Goal: Check status: Check status

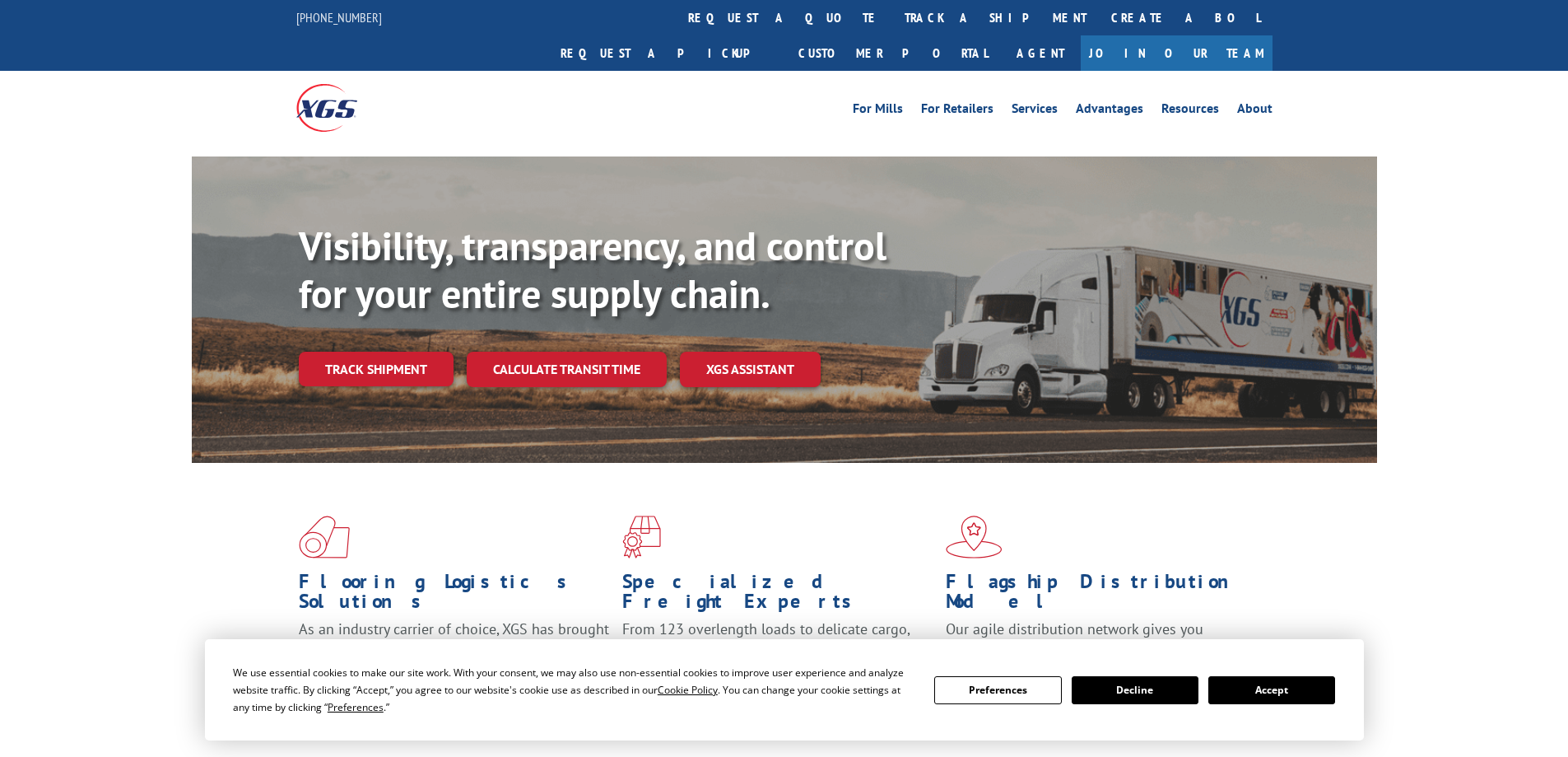
click at [1281, 695] on button "Accept" at bounding box center [1271, 689] width 127 height 28
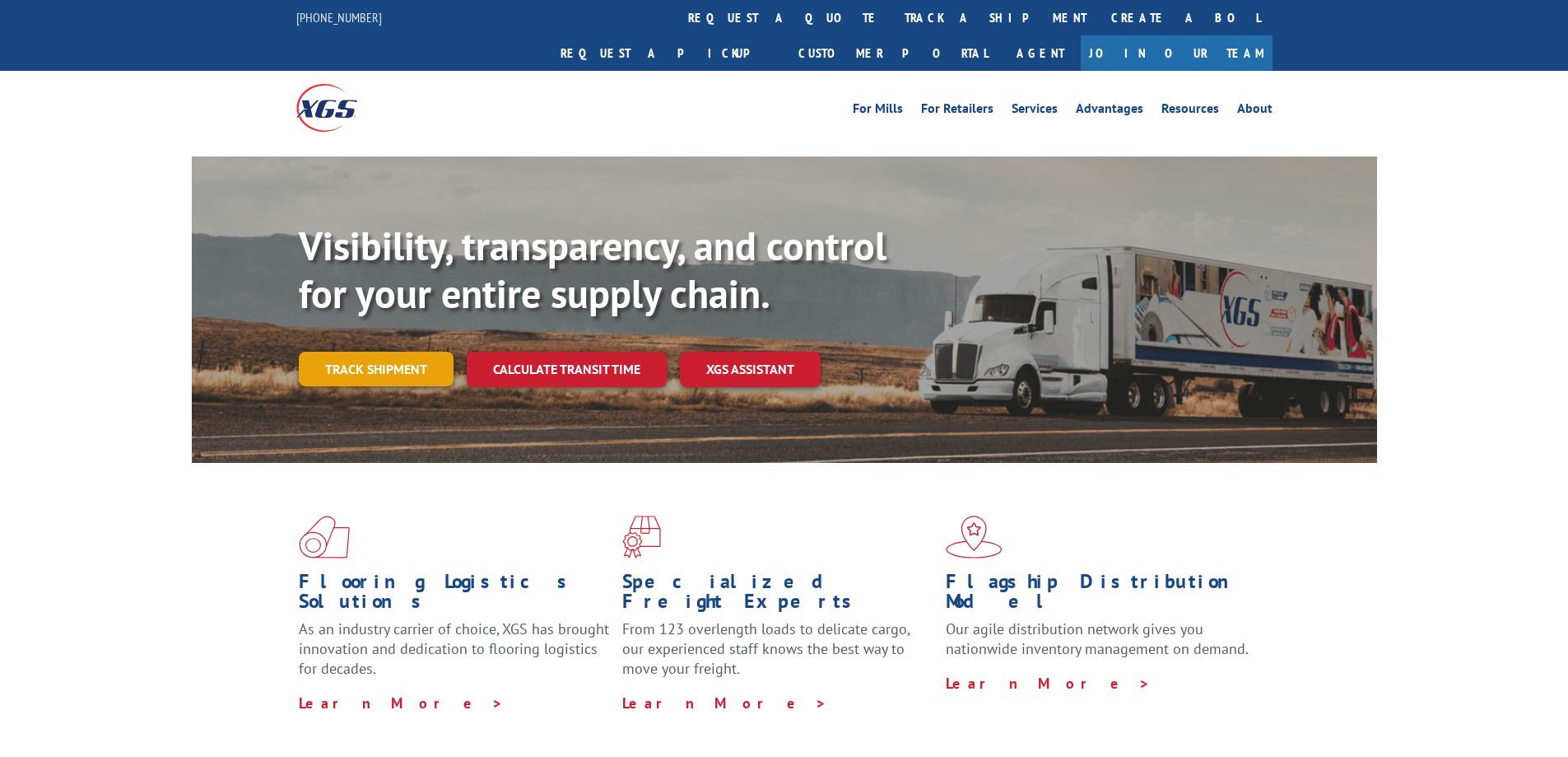
click at [384, 351] on link "Track shipment" at bounding box center [376, 368] width 155 height 34
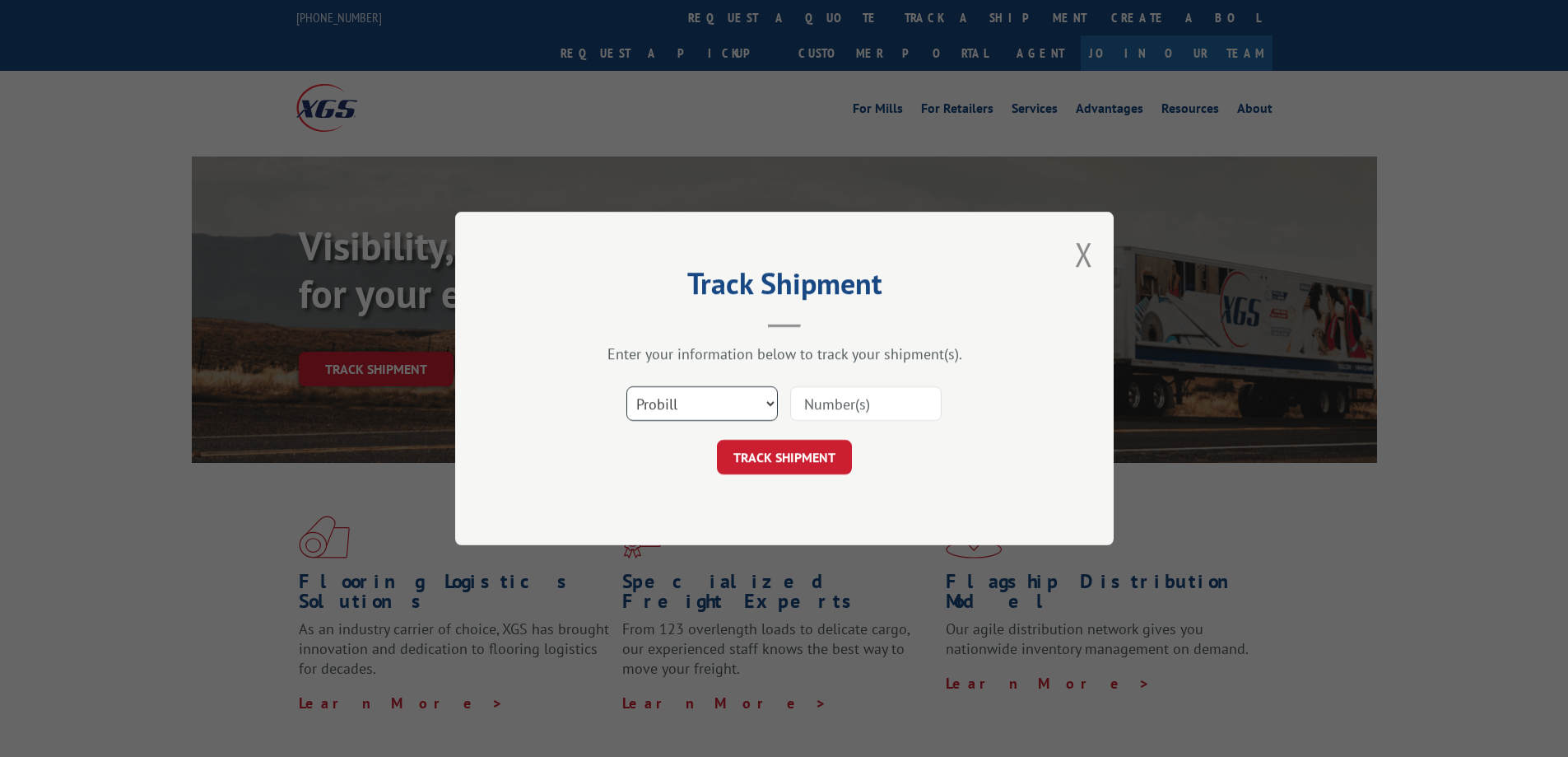
click at [690, 401] on select "Select category... Probill BOL PO" at bounding box center [701, 404] width 152 height 34
select select "bol"
click at [626, 387] on select "Select category... Probill BOL PO" at bounding box center [701, 404] width 152 height 34
click at [828, 394] on input at bounding box center [866, 404] width 152 height 34
paste input "5158077"
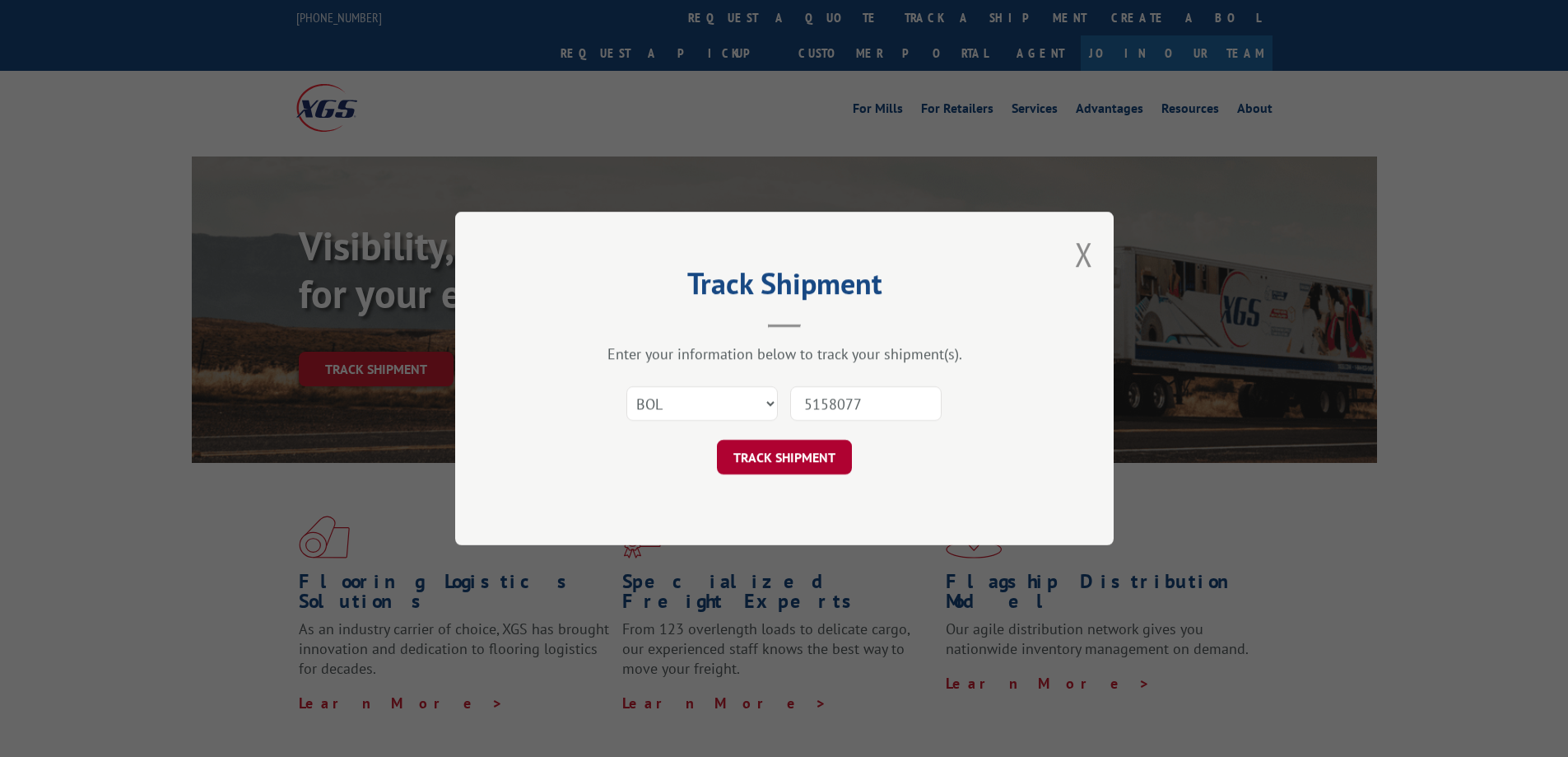
type input "5158077"
click at [803, 463] on button "TRACK SHIPMENT" at bounding box center [784, 457] width 135 height 34
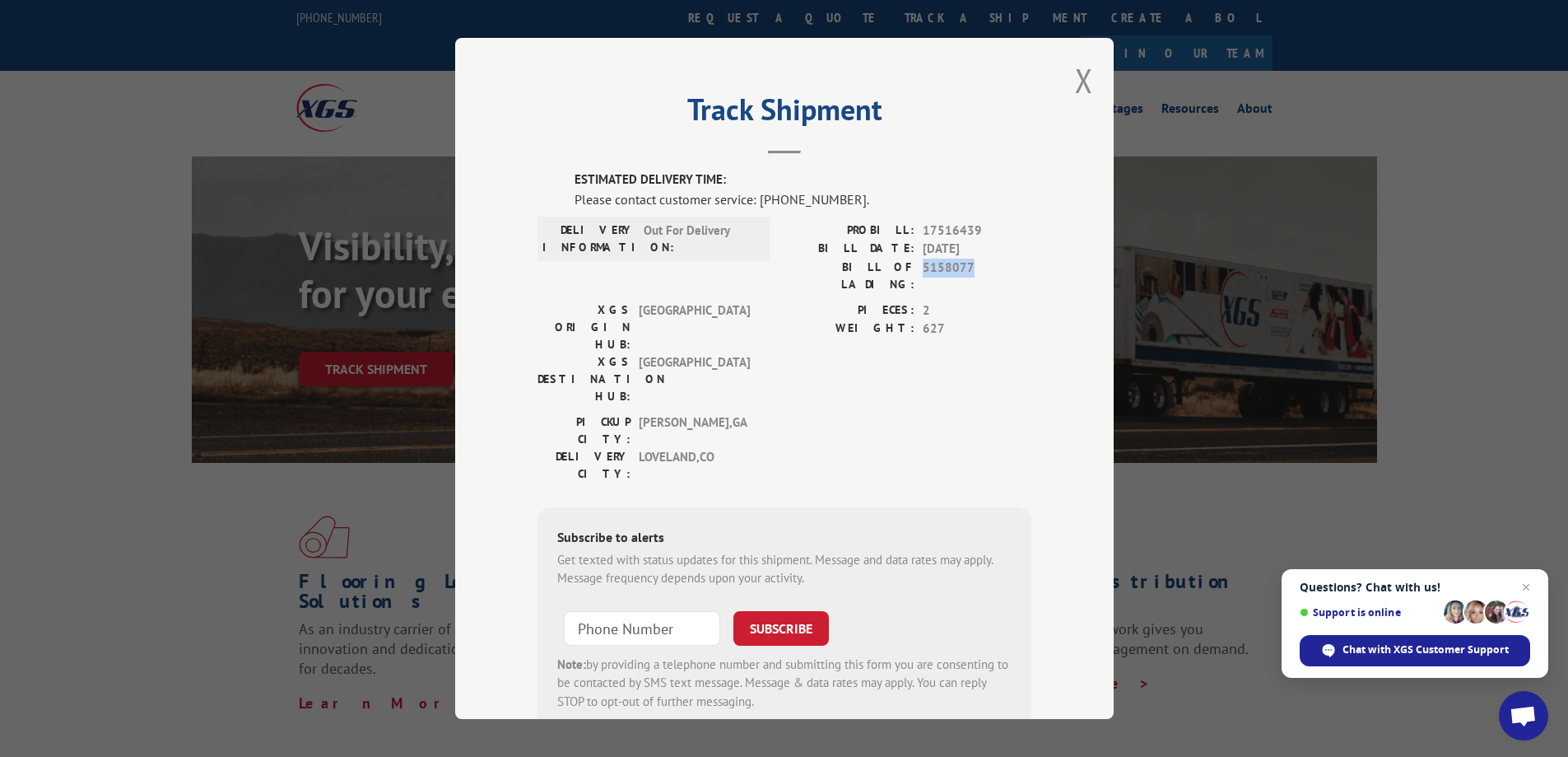
drag, startPoint x: 967, startPoint y: 263, endPoint x: 936, endPoint y: 265, distance: 31.1
click at [923, 264] on span "5158077" at bounding box center [977, 276] width 109 height 34
copy span "5158077"
click at [1432, 650] on span "Chat with XGS Customer Support" at bounding box center [1426, 650] width 166 height 15
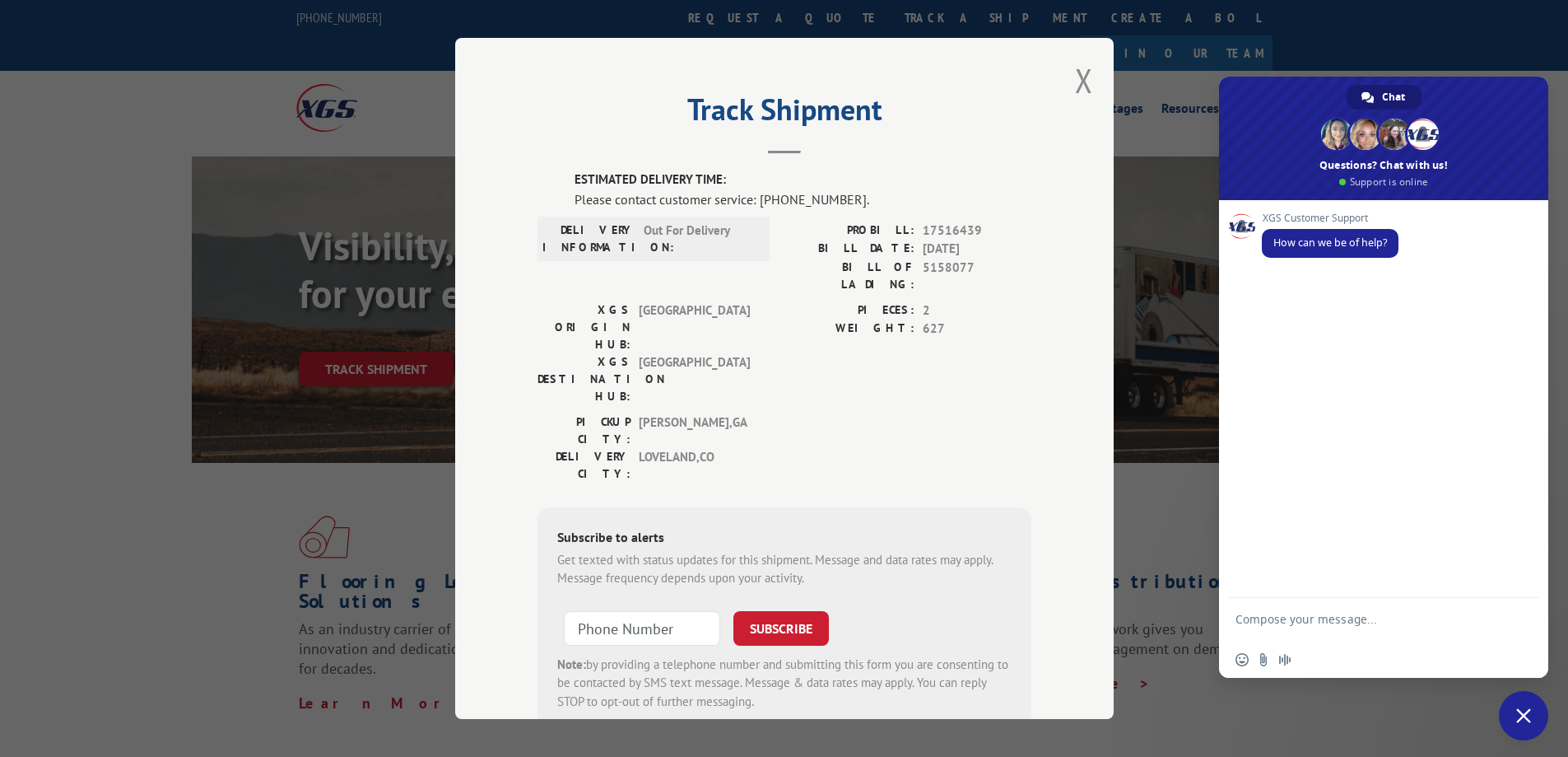
click at [1259, 620] on textarea "Compose your message..." at bounding box center [1366, 626] width 261 height 30
type textarea "Good morning. May I please get an delivery ETA for BOL 5158077"
click at [1532, 616] on span "Send" at bounding box center [1519, 619] width 27 height 27
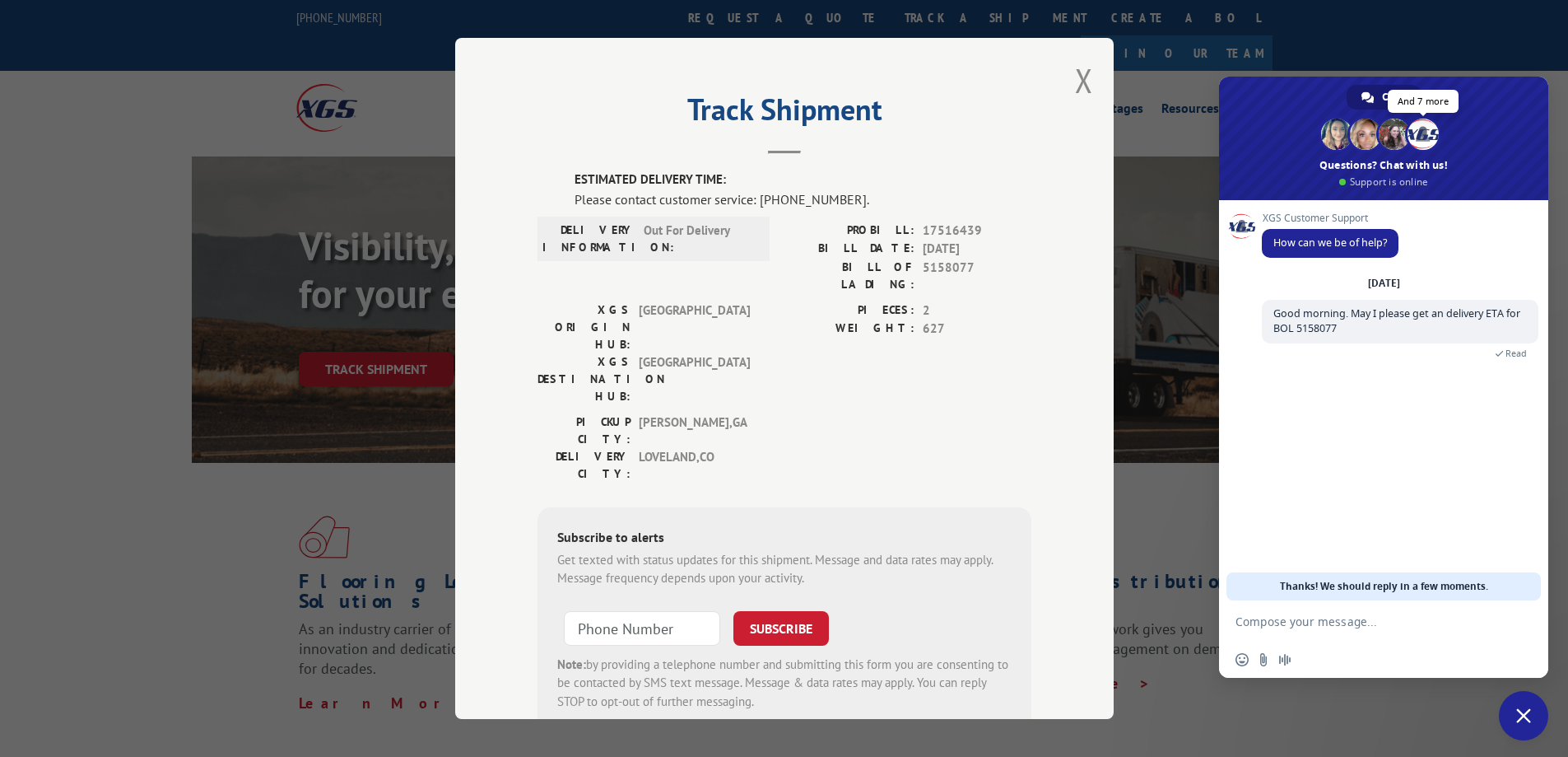
click at [1427, 135] on span at bounding box center [1423, 134] width 31 height 32
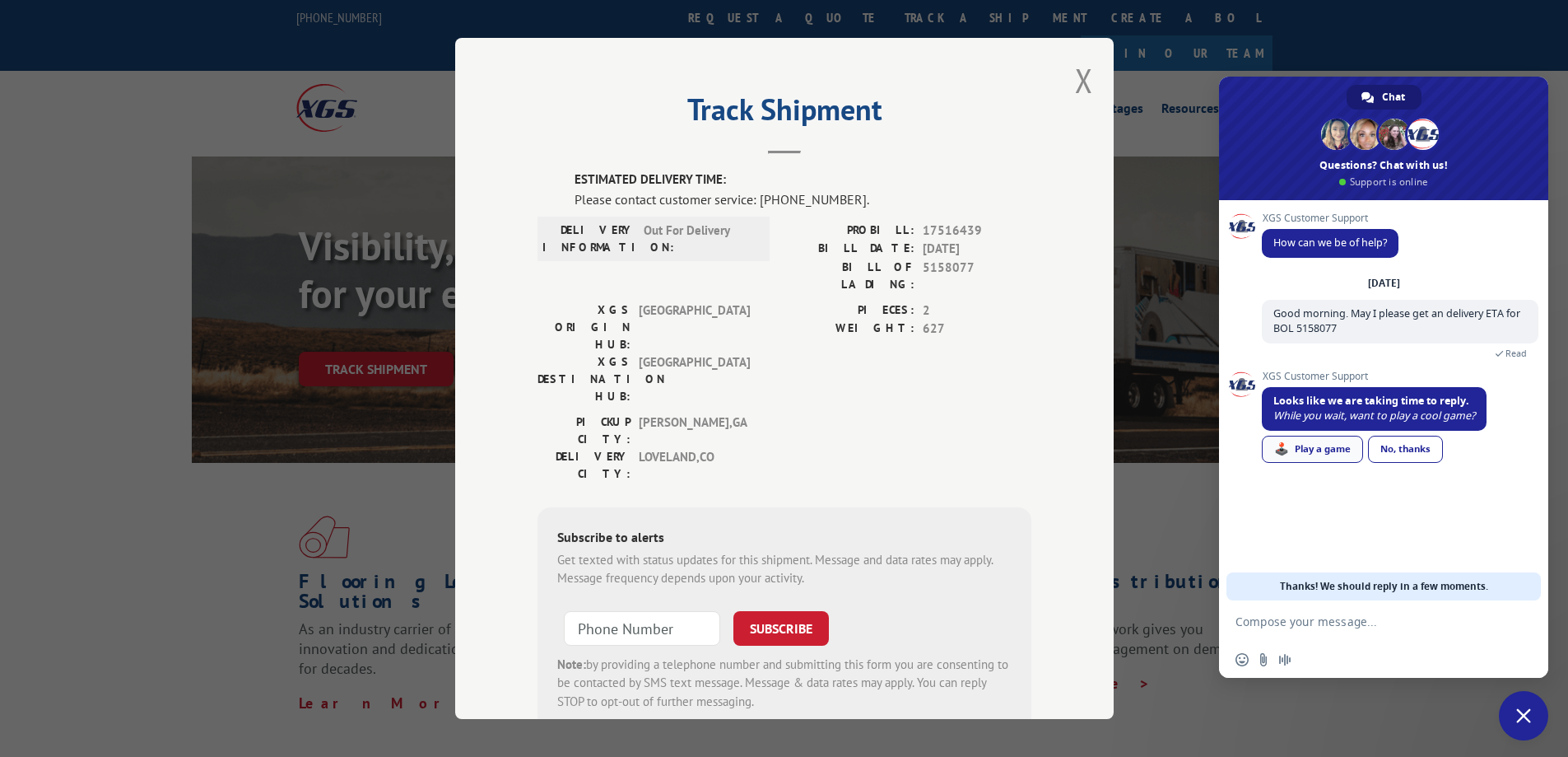
click at [1329, 452] on div "🕹️ Play a game" at bounding box center [1312, 449] width 101 height 27
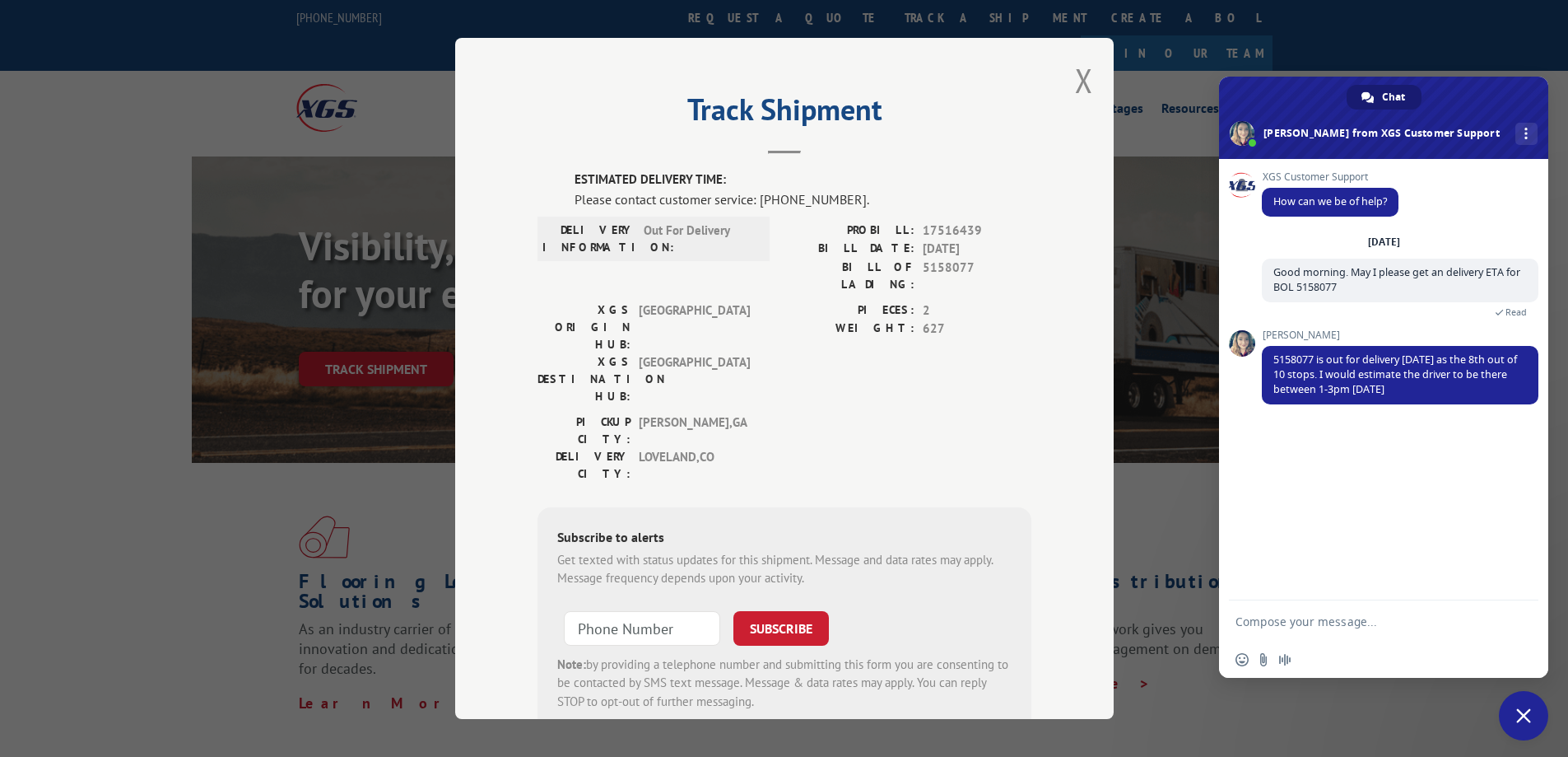
click at [1375, 326] on div "[DATE] Good morning. May I please get an delivery ETA for BOL 5158077 A few sec…" at bounding box center [1400, 282] width 277 height 95
click at [1284, 620] on textarea "Compose your message..." at bounding box center [1366, 622] width 261 height 15
type textarea "Thank you! Have a great day"
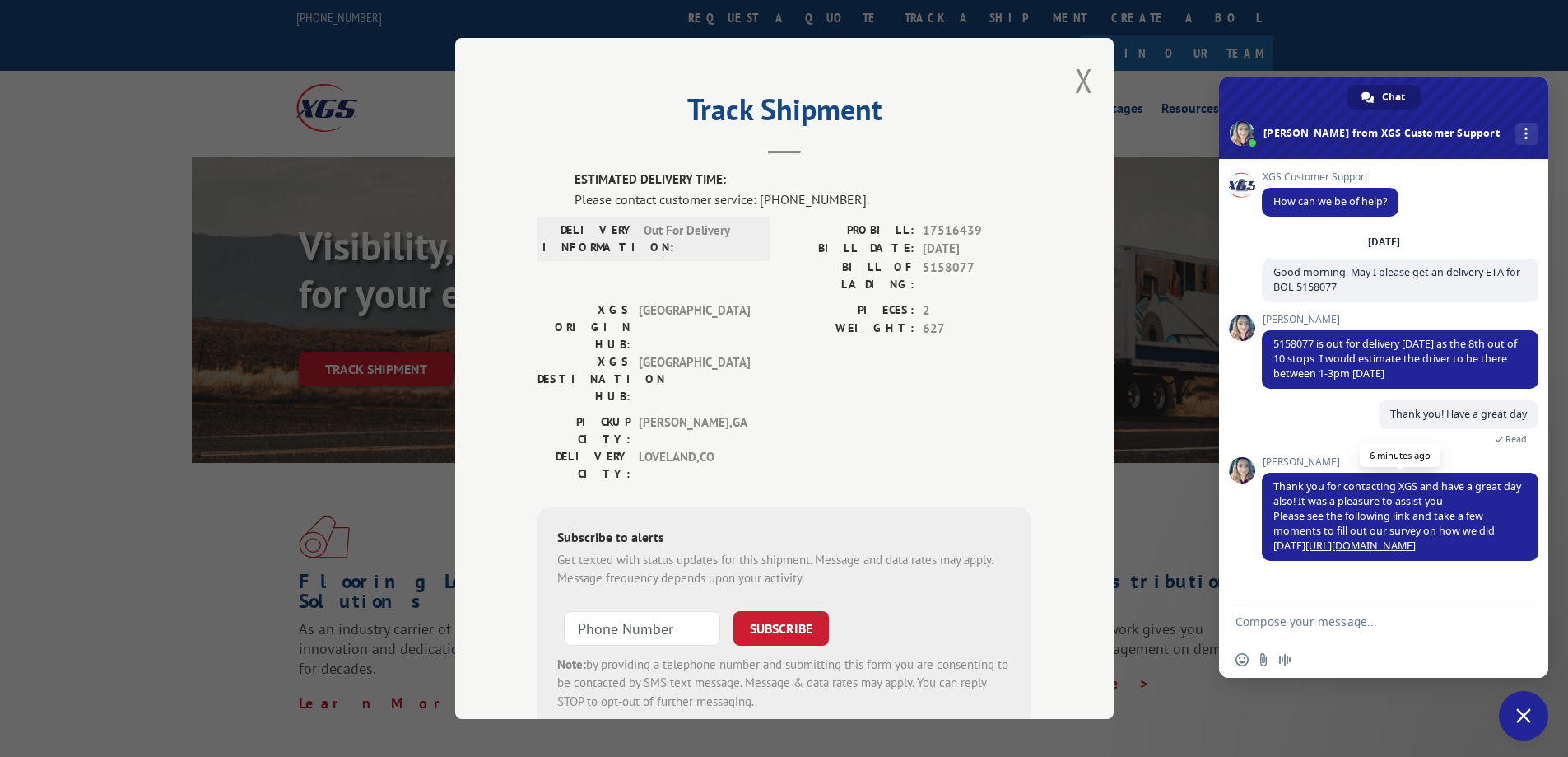
click at [1336, 547] on link "[URL][DOMAIN_NAME]" at bounding box center [1361, 545] width 111 height 14
